Goal: Task Accomplishment & Management: Complete application form

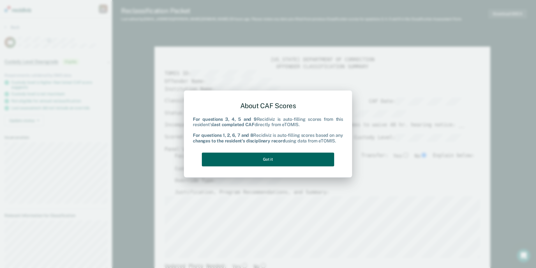
click at [275, 158] on button "Got it" at bounding box center [268, 159] width 132 height 14
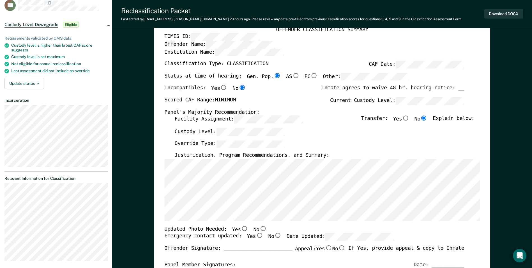
scroll to position [84, 0]
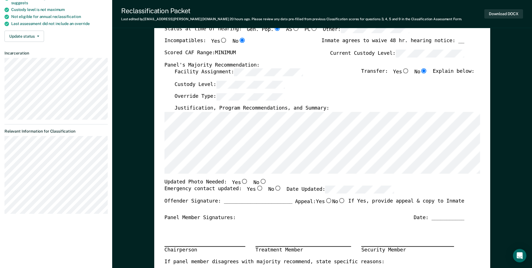
click at [259, 181] on input "No" at bounding box center [262, 180] width 7 height 5
type textarea "x"
radio input "true"
click at [256, 189] on input "Yes" at bounding box center [259, 188] width 7 height 5
type textarea "x"
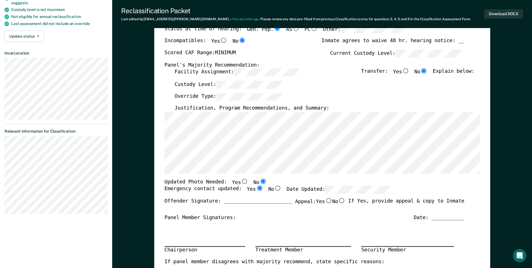
radio input "true"
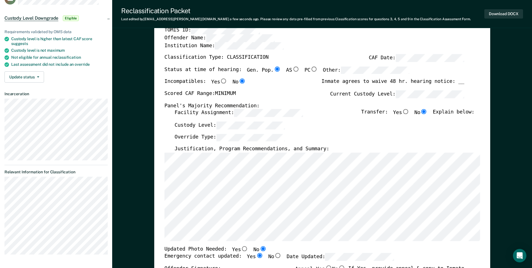
scroll to position [0, 0]
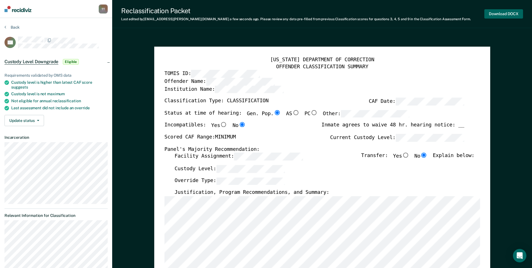
click at [503, 13] on button "Download DOCX" at bounding box center [503, 13] width 39 height 9
type textarea "x"
